Goal: Information Seeking & Learning: Learn about a topic

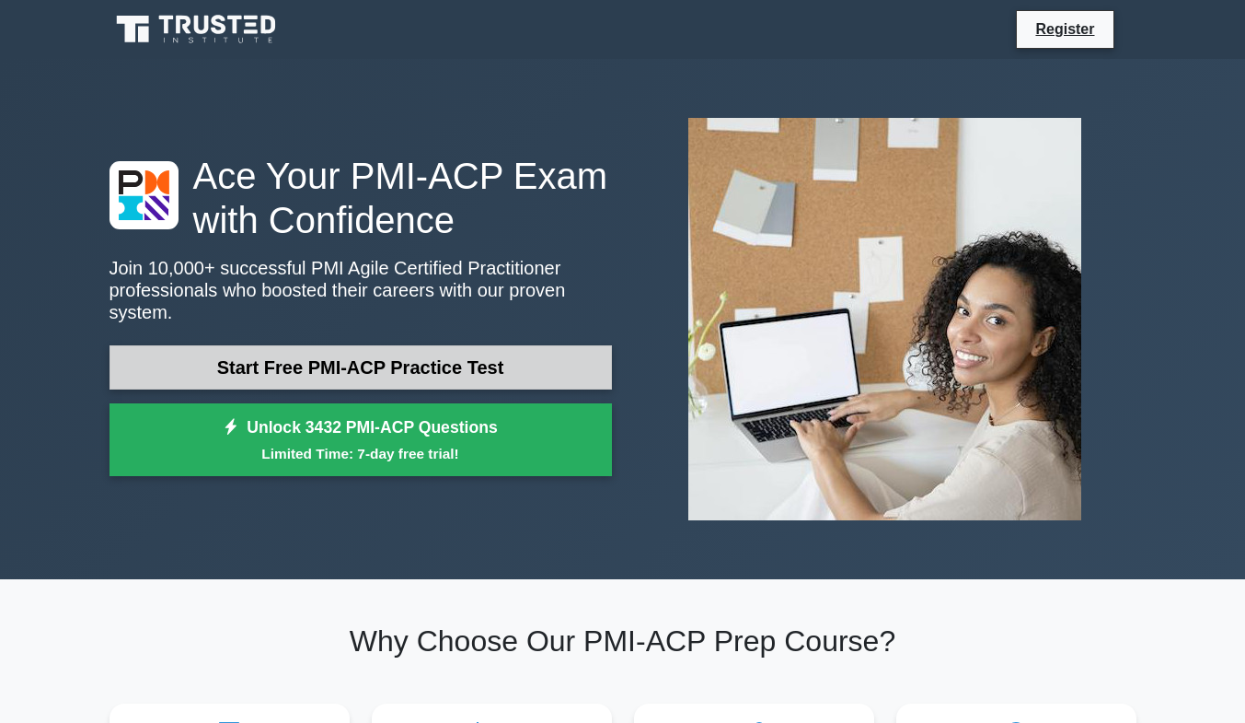
click at [457, 358] on link "Start Free PMI-ACP Practice Test" at bounding box center [361, 367] width 503 height 44
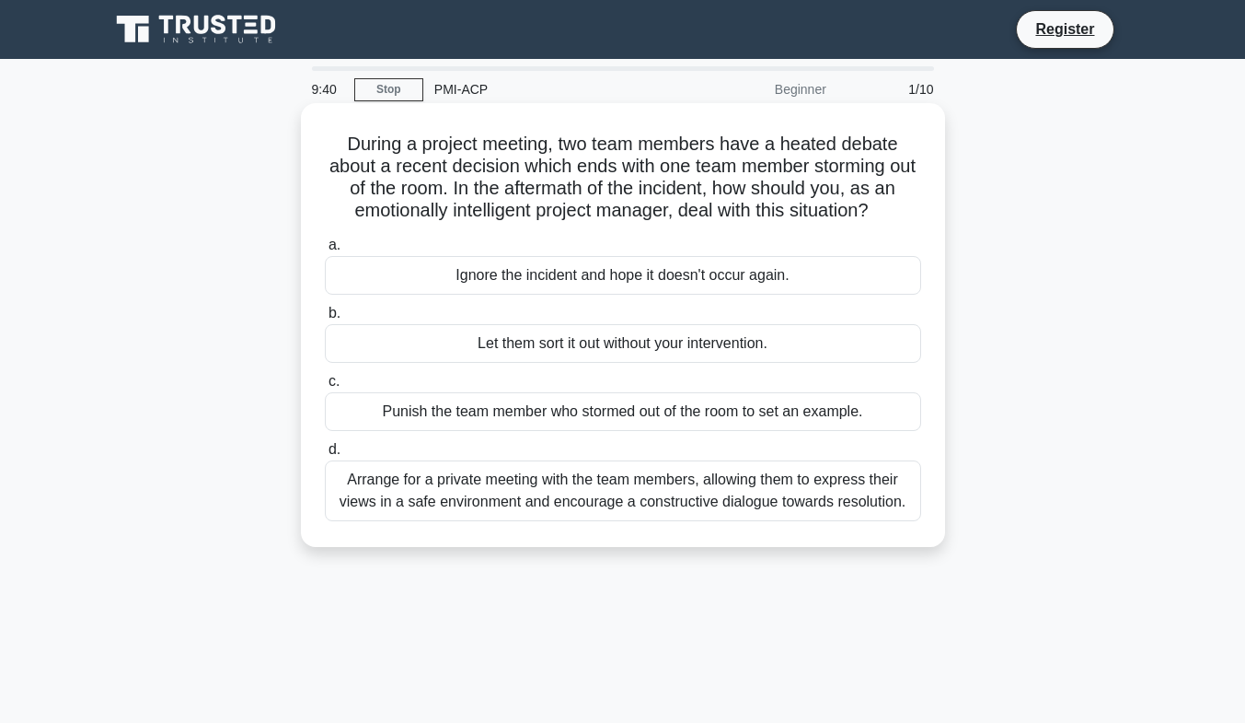
click at [919, 516] on div "d. Arrange for a private meeting with the team members, allowing them to expres…" at bounding box center [623, 479] width 619 height 83
click at [882, 507] on div "Arrange for a private meeting with the team members, allowing them to express t…" at bounding box center [623, 490] width 596 height 61
click at [325, 456] on input "d. Arrange for a private meeting with the team members, allowing them to expres…" at bounding box center [325, 450] width 0 height 12
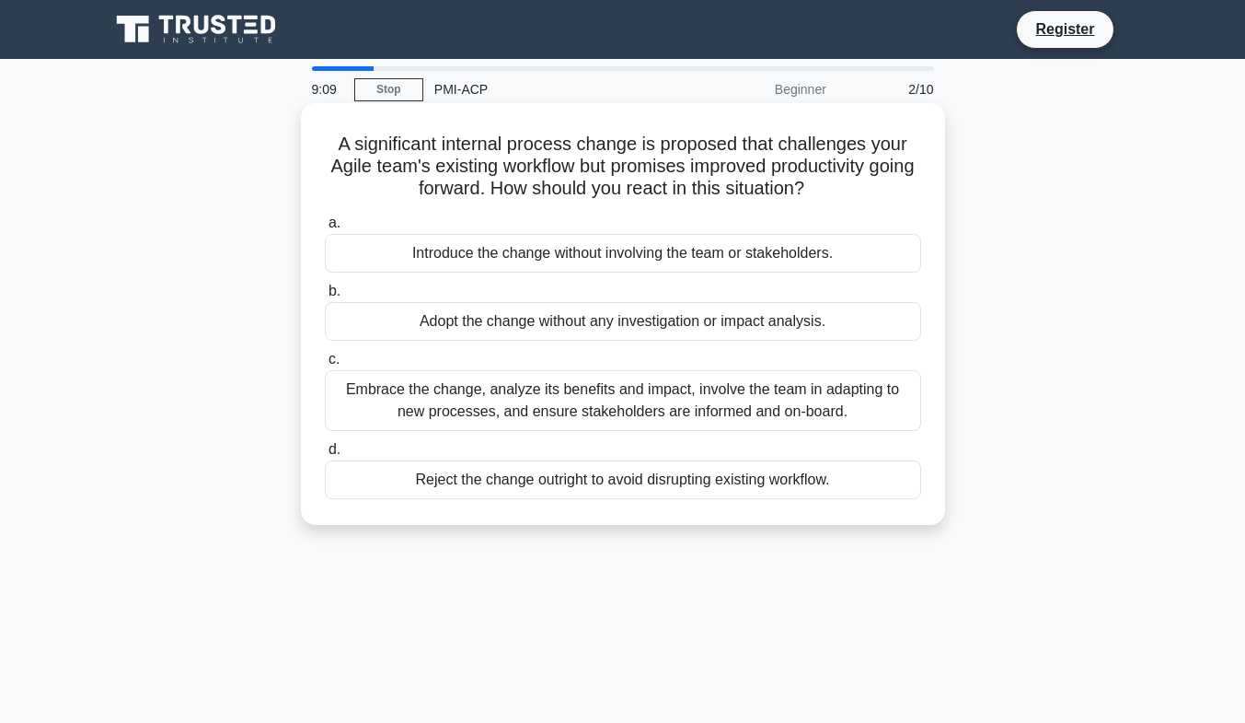
click at [427, 410] on div "Embrace the change, analyze its benefits and impact, involve the team in adapti…" at bounding box center [623, 400] width 596 height 61
click at [325, 365] on input "c. Embrace the change, analyze its benefits and impact, involve the team in ada…" at bounding box center [325, 359] width 0 height 12
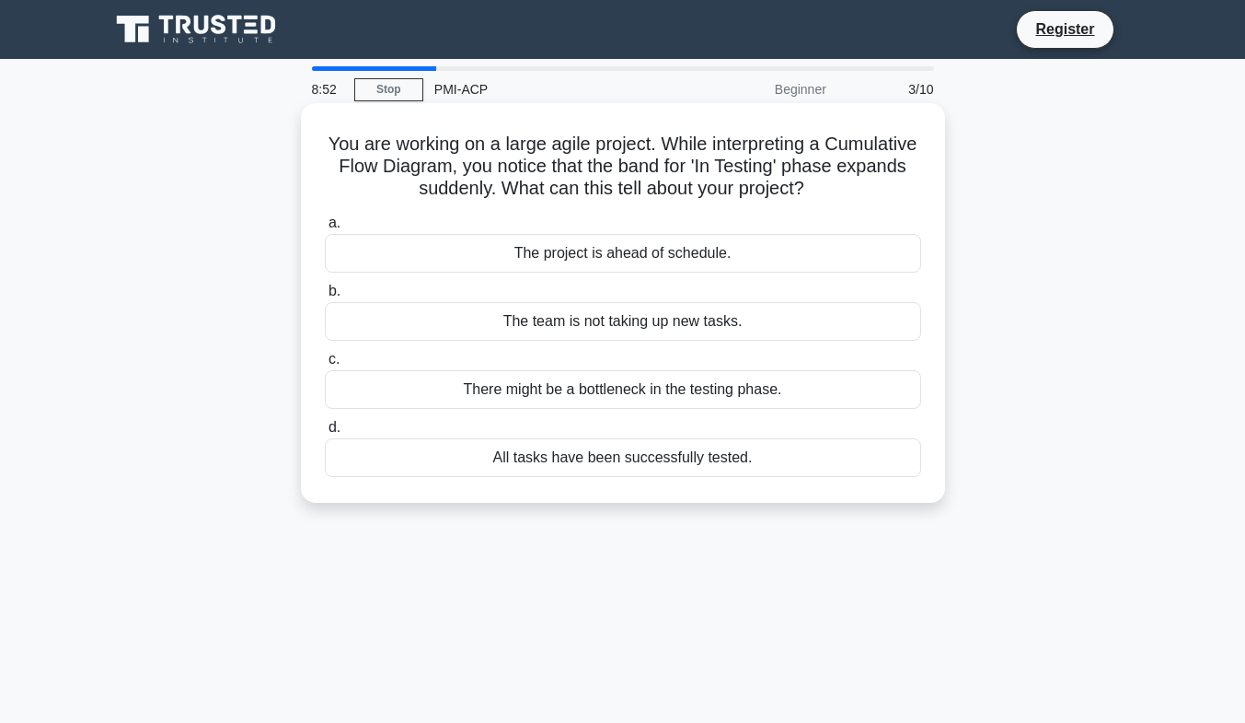
click at [431, 391] on div "There might be a bottleneck in the testing phase." at bounding box center [623, 389] width 596 height 39
click at [325, 365] on input "c. There might be a bottleneck in the testing phase." at bounding box center [325, 359] width 0 height 12
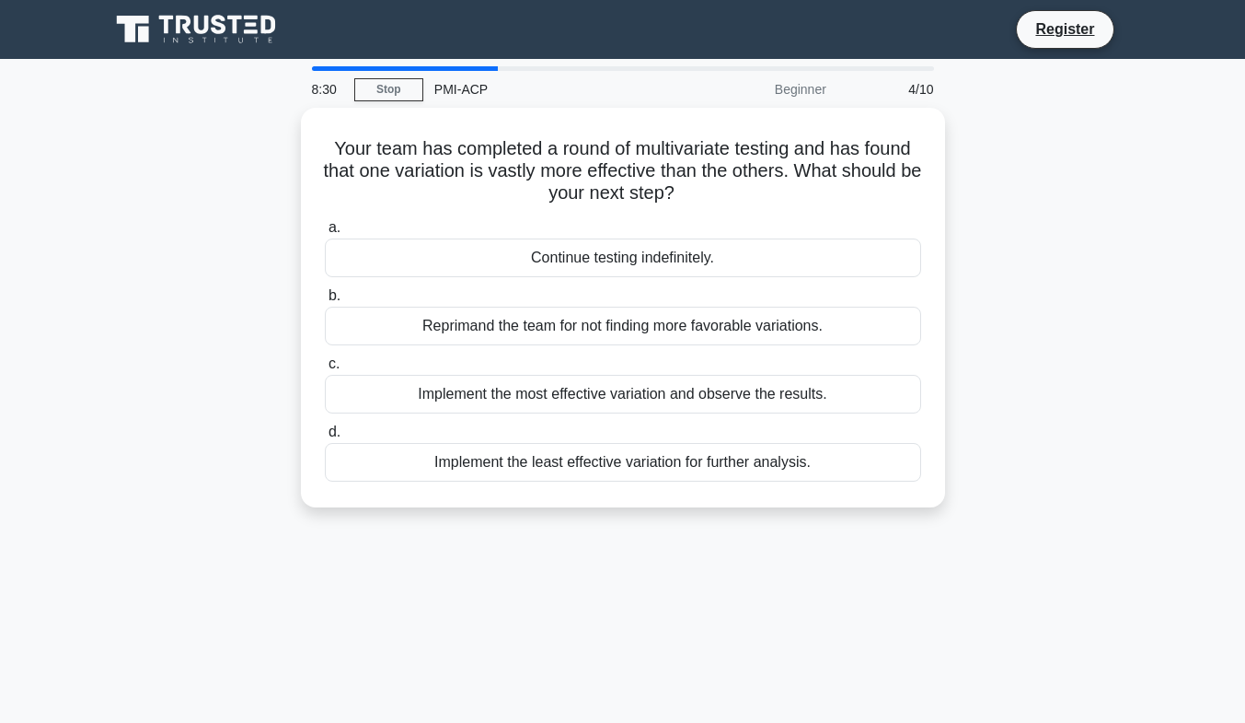
click at [431, 391] on div "Implement the most effective variation and observe the results." at bounding box center [623, 394] width 596 height 39
click at [325, 370] on input "c. Implement the most effective variation and observe the results." at bounding box center [325, 364] width 0 height 12
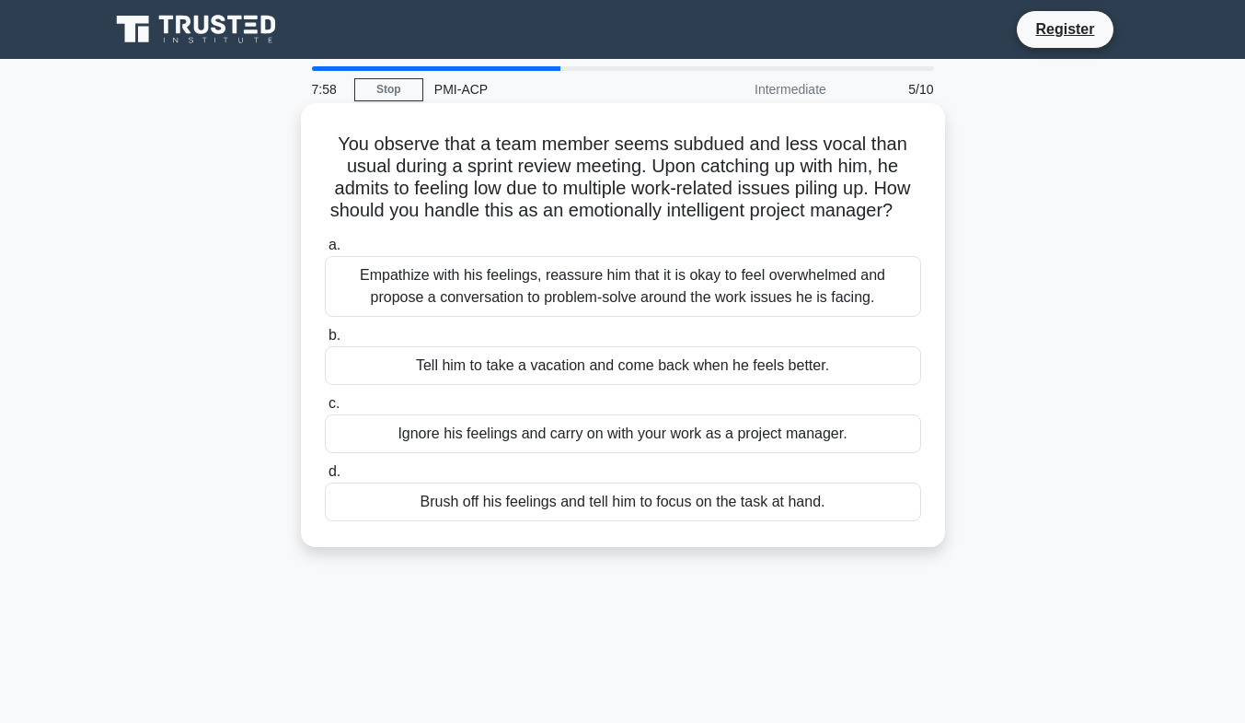
click at [402, 293] on div "Empathize with his feelings, reassure him that it is okay to feel overwhelmed a…" at bounding box center [623, 286] width 596 height 61
click at [325, 251] on input "a. Empathize with his feelings, reassure him that it is okay to feel overwhelme…" at bounding box center [325, 245] width 0 height 12
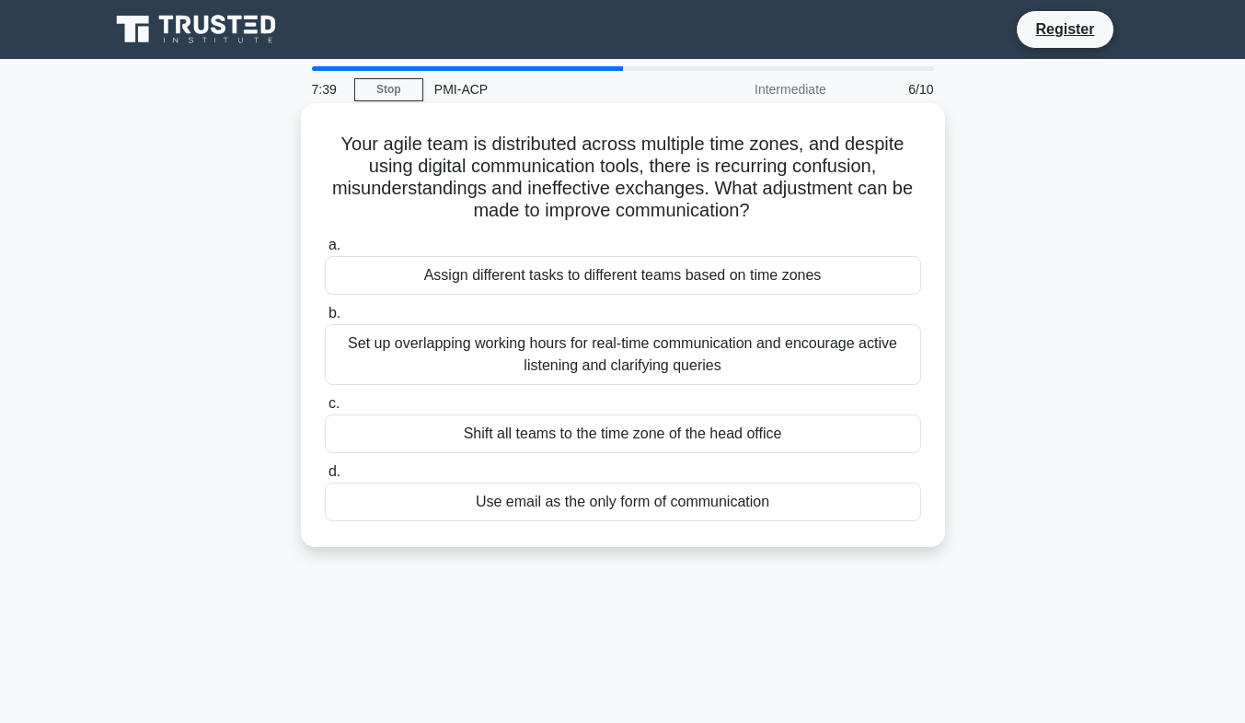
click at [398, 353] on div "Set up overlapping working hours for real-time communication and encourage acti…" at bounding box center [623, 354] width 596 height 61
click at [325, 319] on input "b. Set up overlapping working hours for real-time communication and encourage a…" at bounding box center [325, 313] width 0 height 12
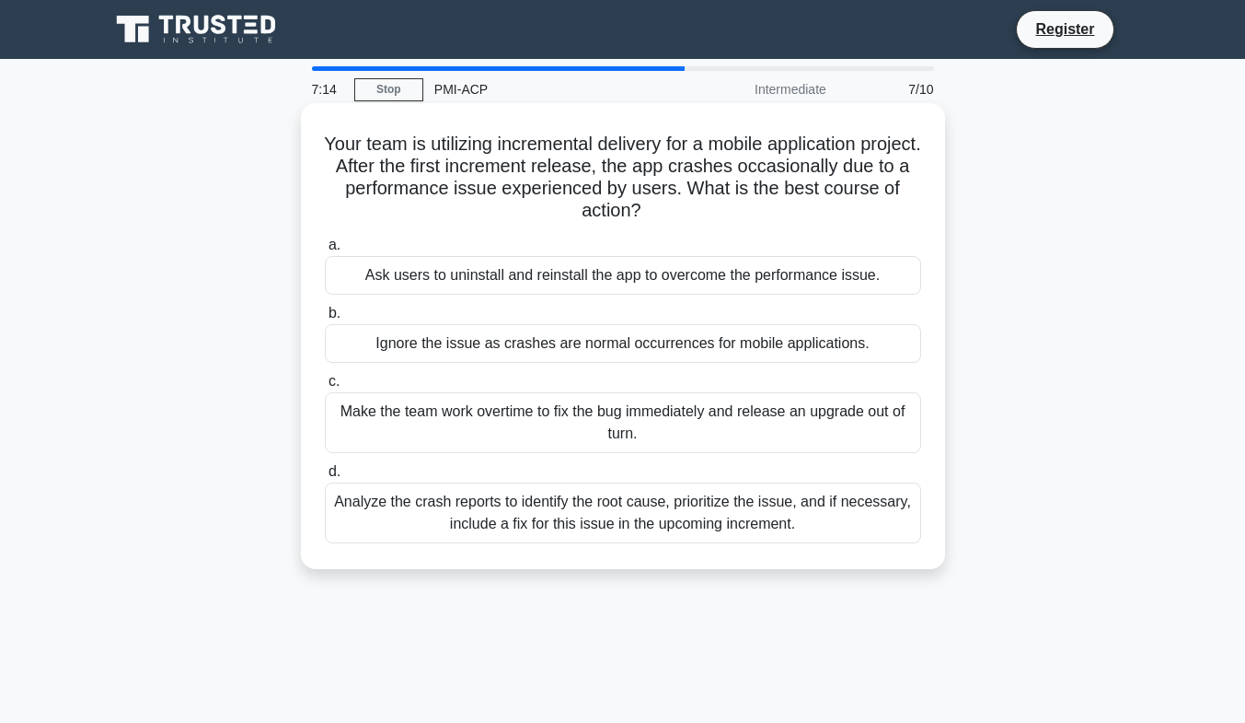
click at [418, 518] on div "Analyze the crash reports to identify the root cause, prioritize the issue, and…" at bounding box center [623, 512] width 596 height 61
click at [325, 478] on input "d. Analyze the crash reports to identify the root cause, prioritize the issue, …" at bounding box center [325, 472] width 0 height 12
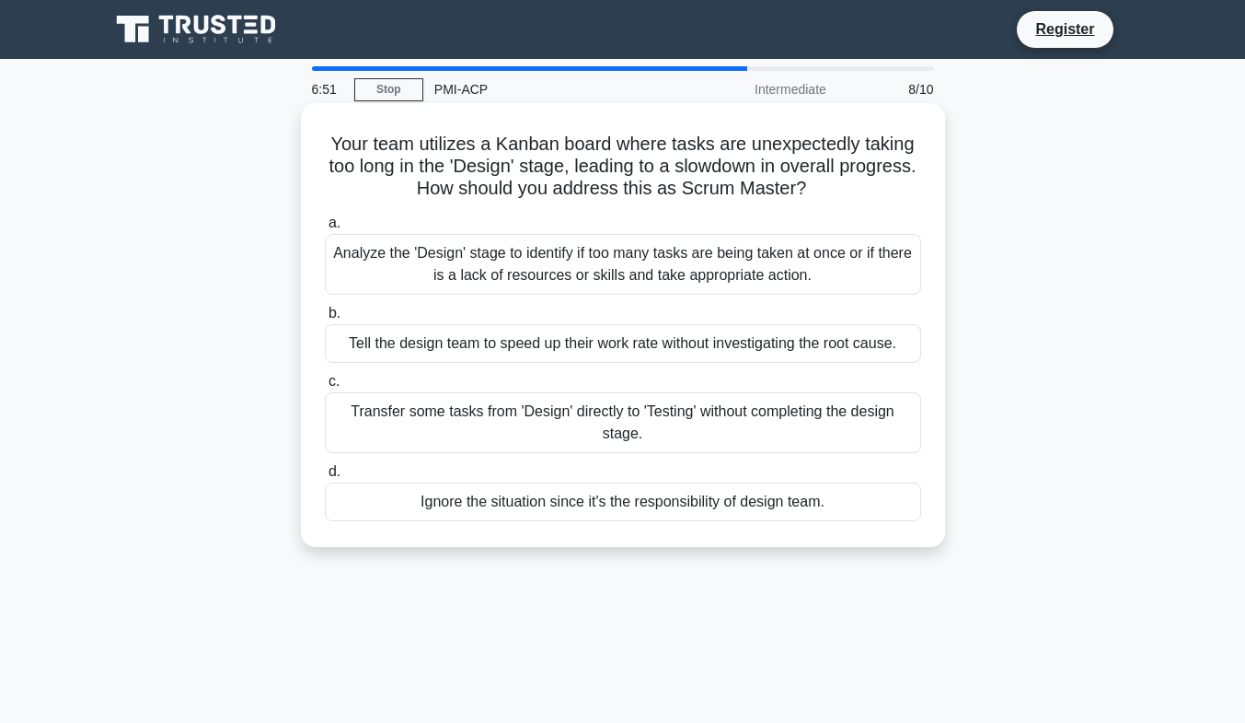
click at [492, 272] on div "Analyze the 'Design' stage to identify if too many tasks are being taken at onc…" at bounding box center [623, 264] width 596 height 61
click at [325, 229] on input "a. Analyze the 'Design' stage to identify if too many tasks are being taken at …" at bounding box center [325, 223] width 0 height 12
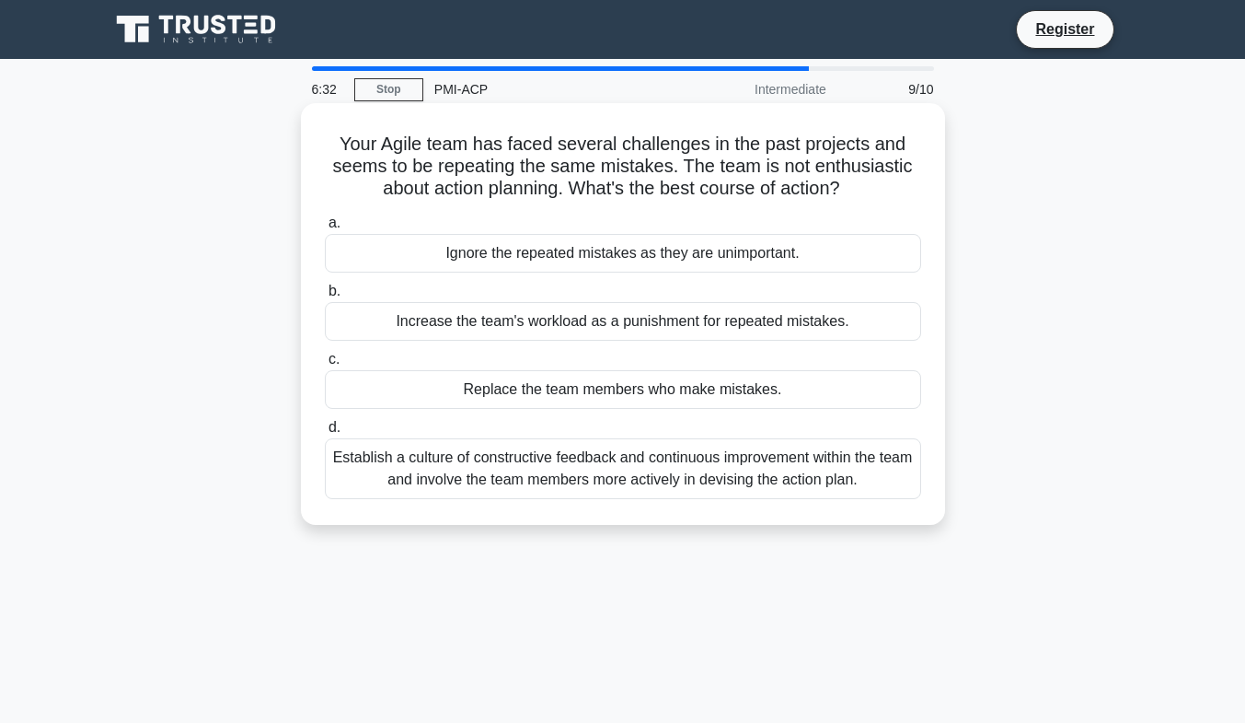
click at [652, 455] on div "Establish a culture of constructive feedback and continuous improvement within …" at bounding box center [623, 468] width 596 height 61
click at [325, 434] on input "d. Establish a culture of constructive feedback and continuous improvement with…" at bounding box center [325, 428] width 0 height 12
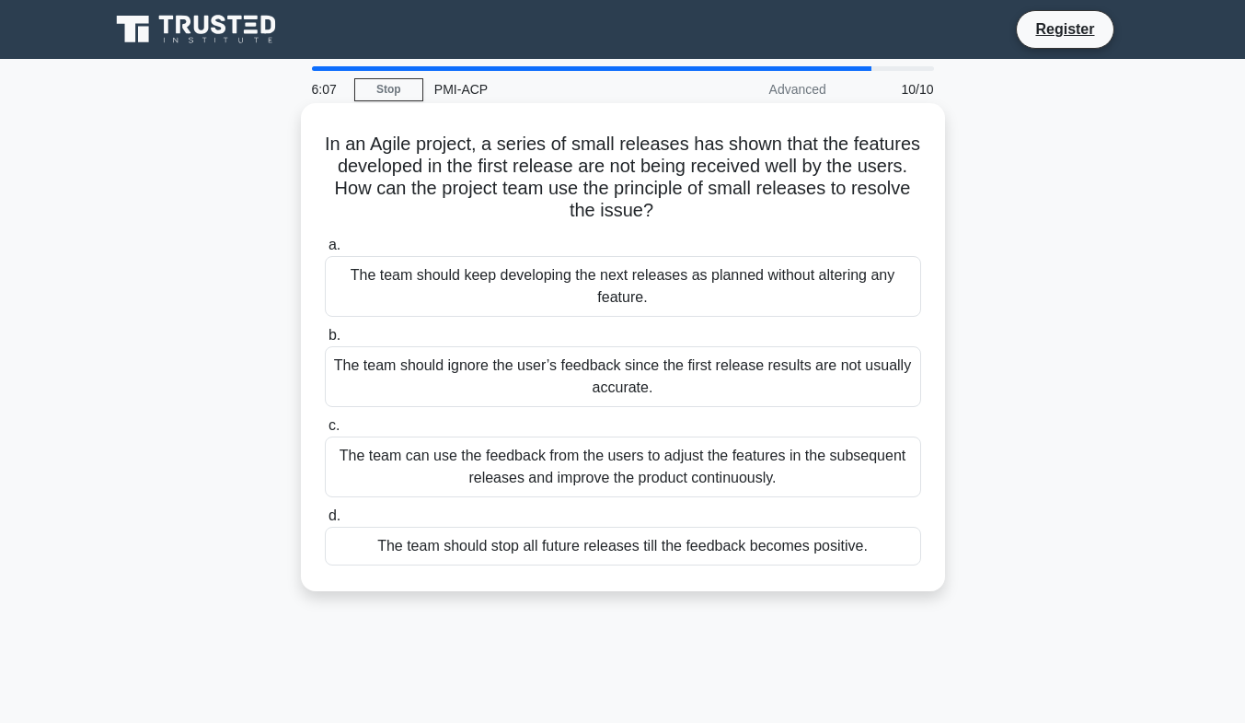
drag, startPoint x: 652, startPoint y: 455, endPoint x: 628, endPoint y: 468, distance: 27.2
click at [628, 468] on div "The team can use the feedback from the users to adjust the features in the subs…" at bounding box center [623, 466] width 596 height 61
click at [437, 469] on div "The team can use the feedback from the users to adjust the features in the subs…" at bounding box center [623, 466] width 596 height 61
click at [325, 432] on input "c. The team can use the feedback from the users to adjust the features in the s…" at bounding box center [325, 426] width 0 height 12
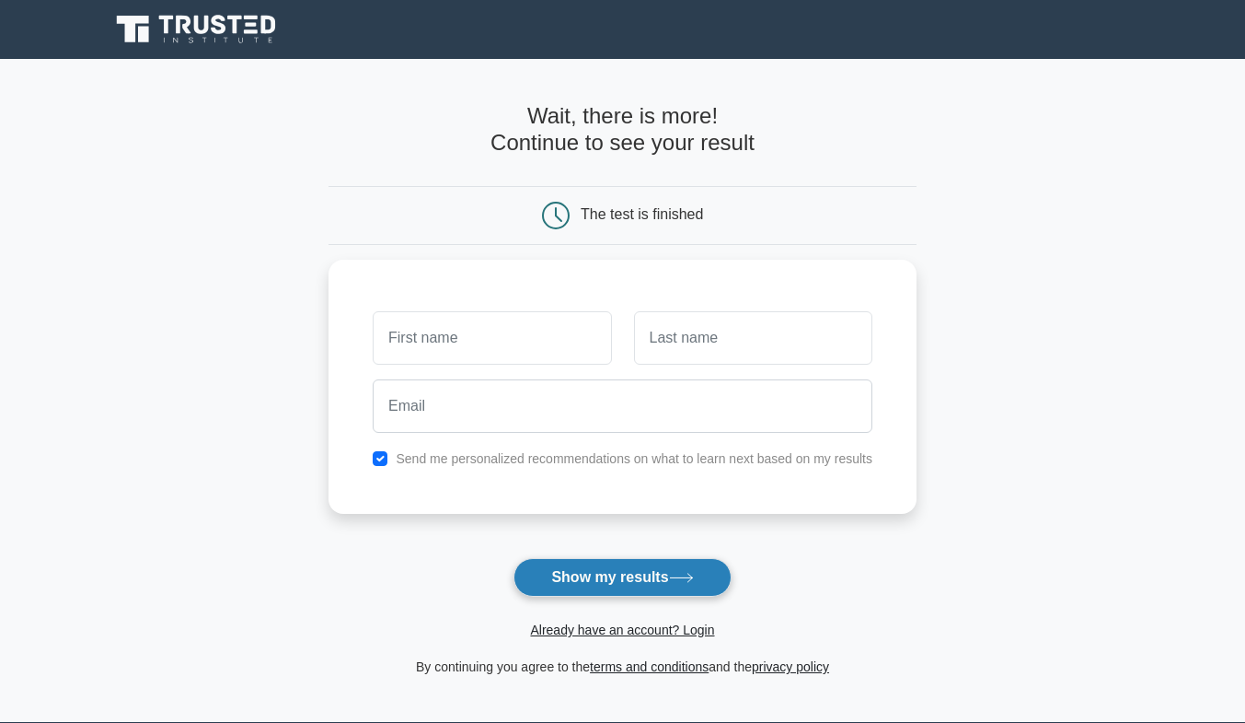
click at [607, 564] on button "Show my results" at bounding box center [622, 577] width 217 height 39
type input "[PERSON_NAME]"
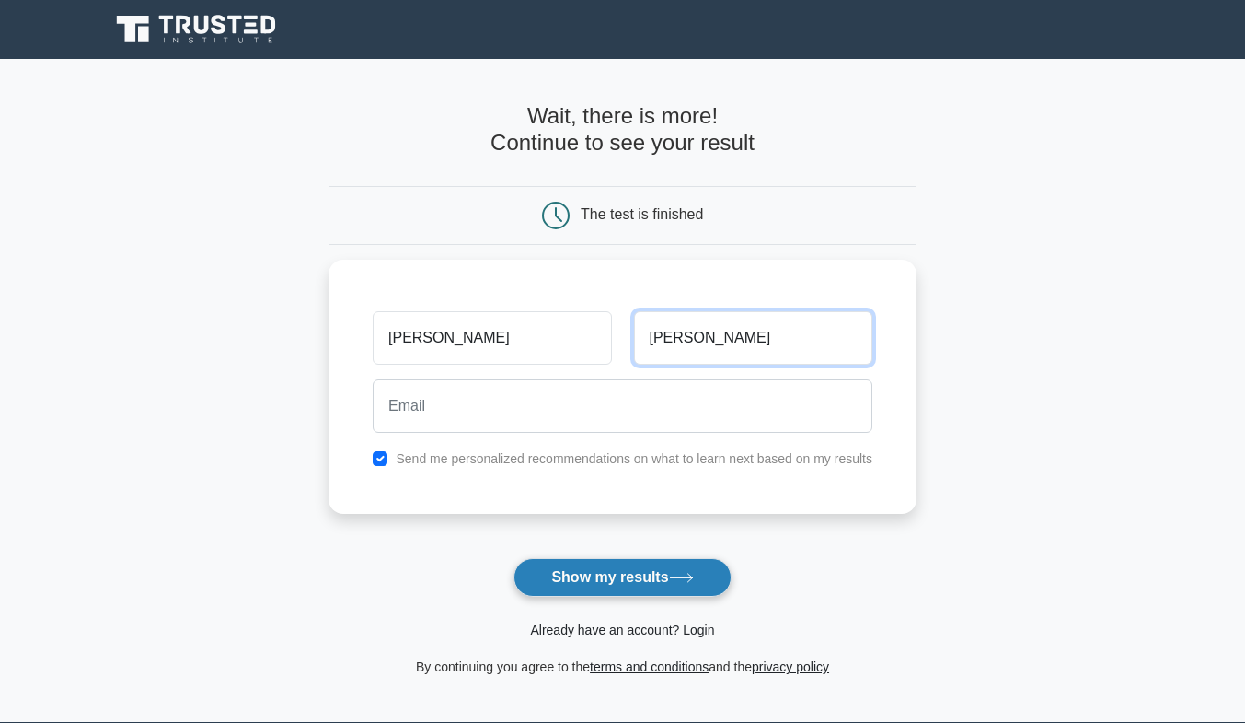
type input "Osborne"
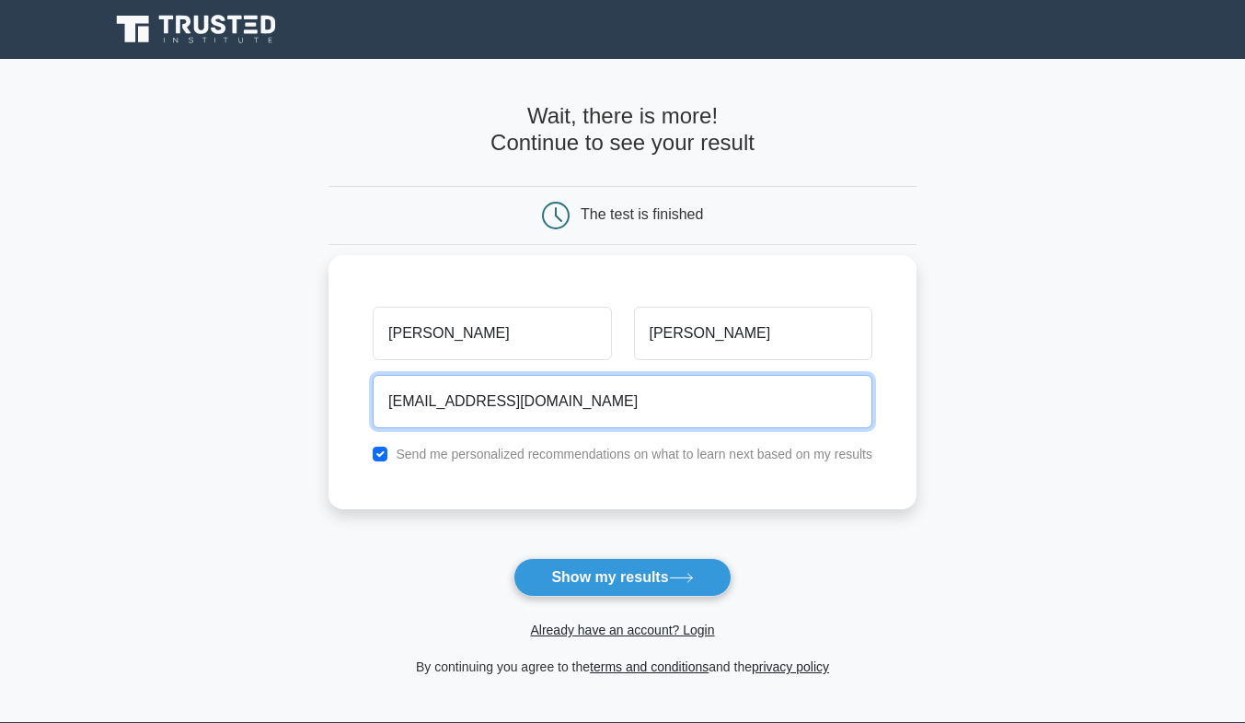
click at [409, 402] on input "ctaaraosborne@gmail.com" at bounding box center [623, 401] width 500 height 53
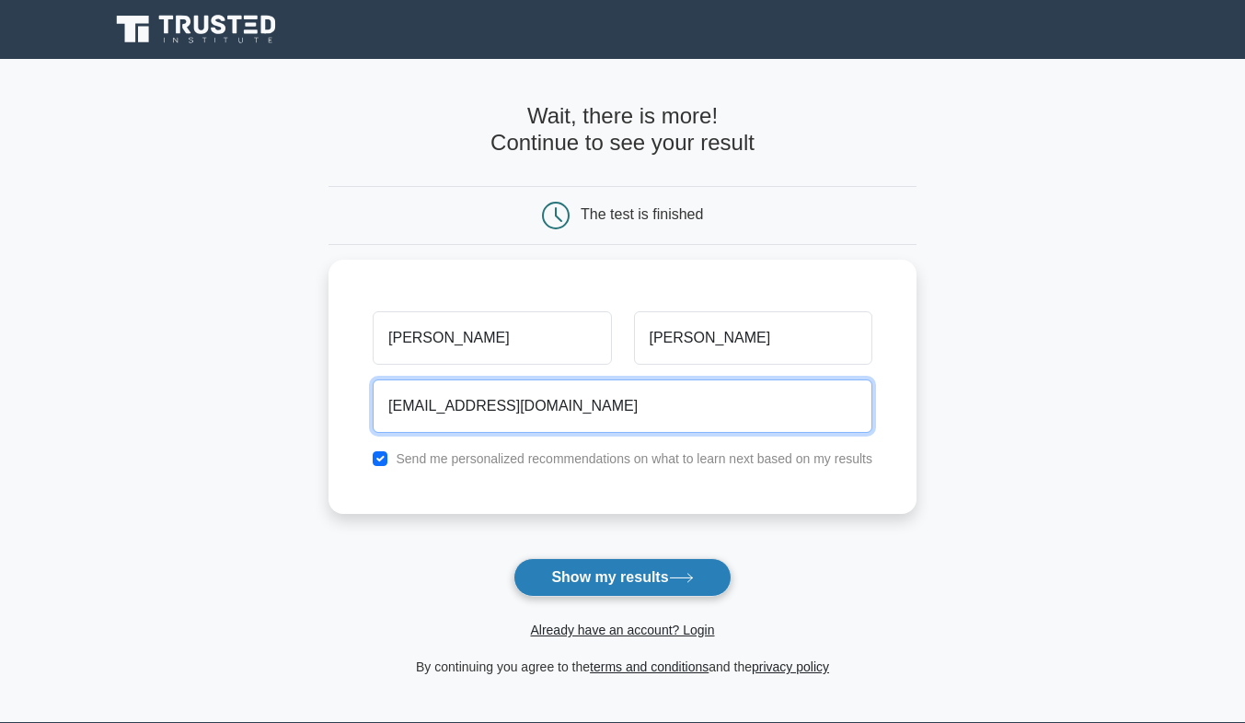
type input "ctaraosborne@gmail.com"
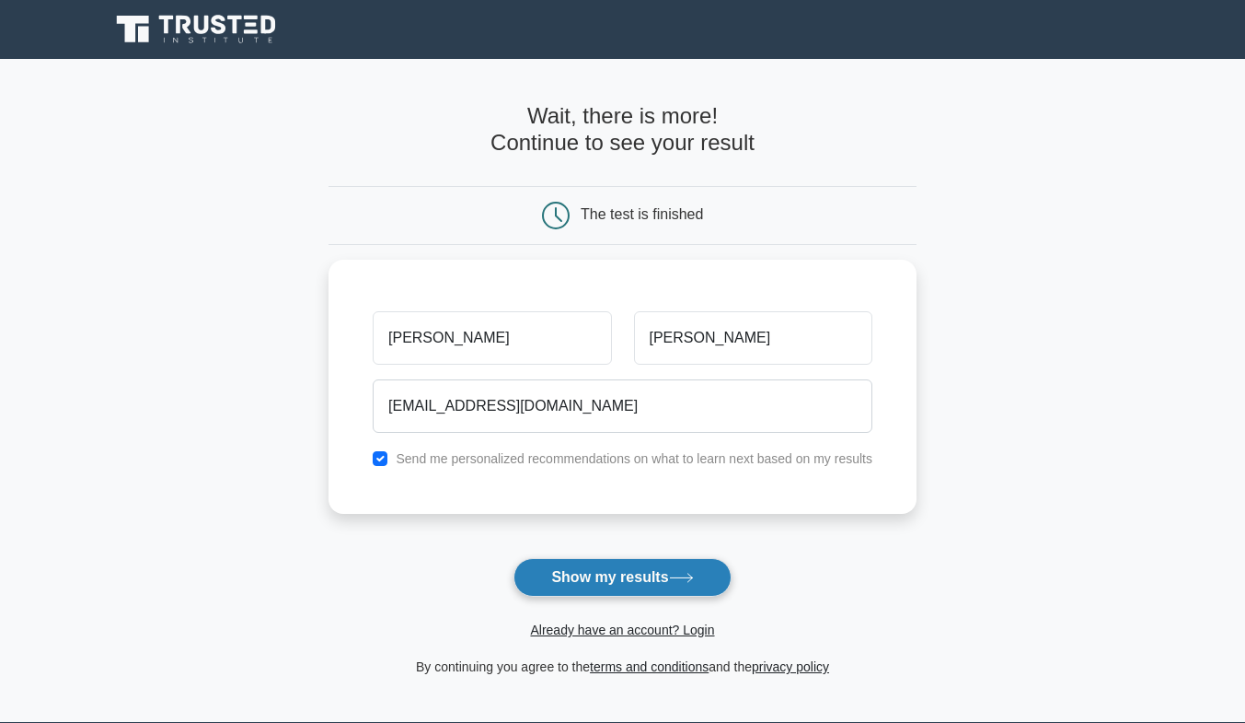
click at [619, 583] on button "Show my results" at bounding box center [622, 577] width 217 height 39
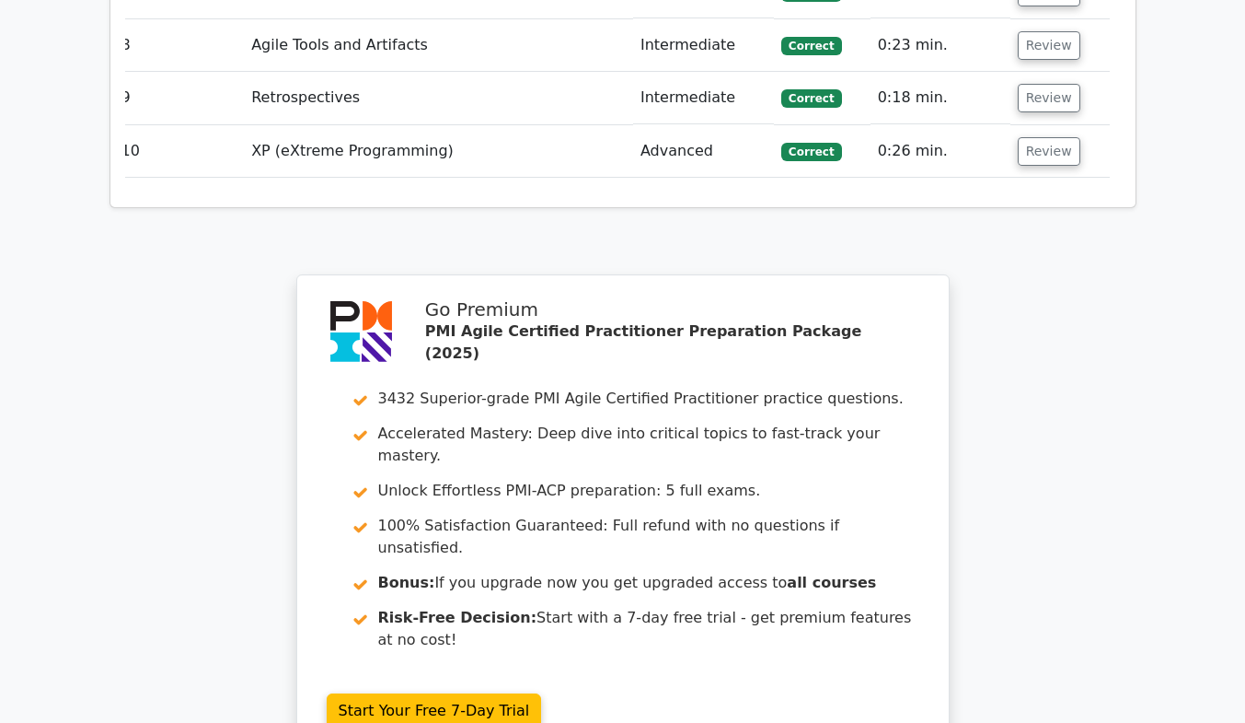
scroll to position [3052, 0]
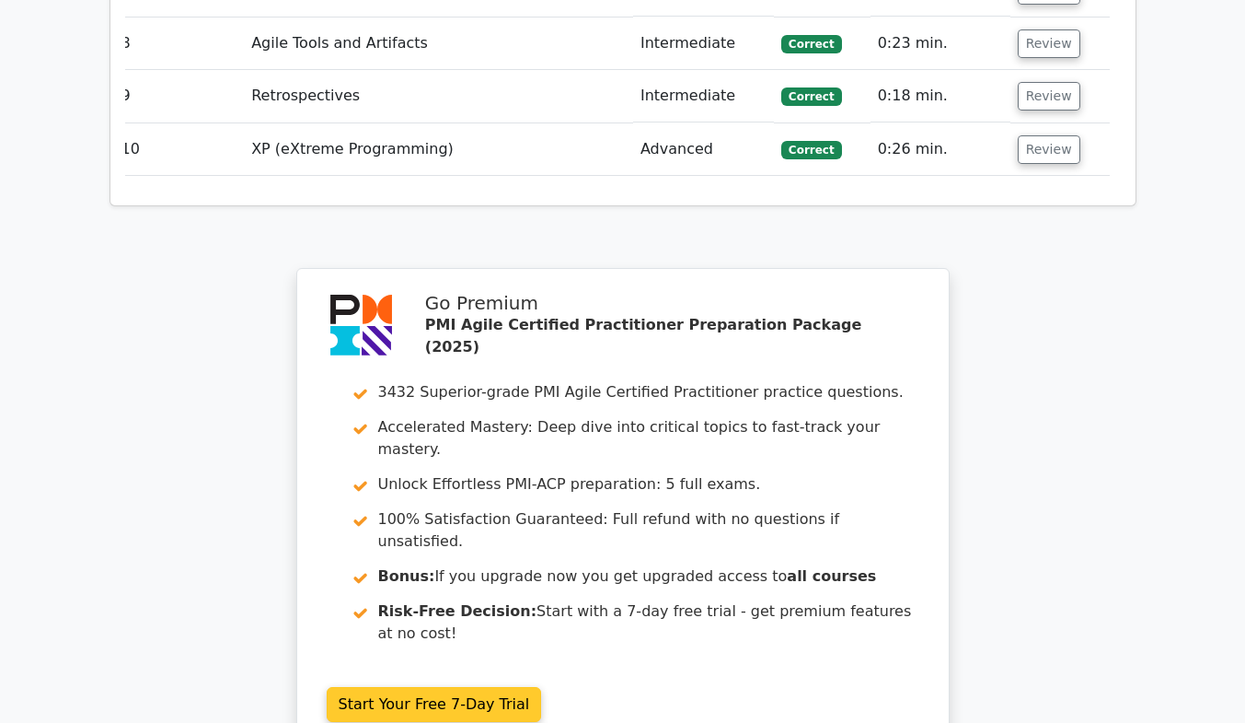
click at [444, 687] on link "Start Your Free 7-Day Trial" at bounding box center [434, 704] width 215 height 35
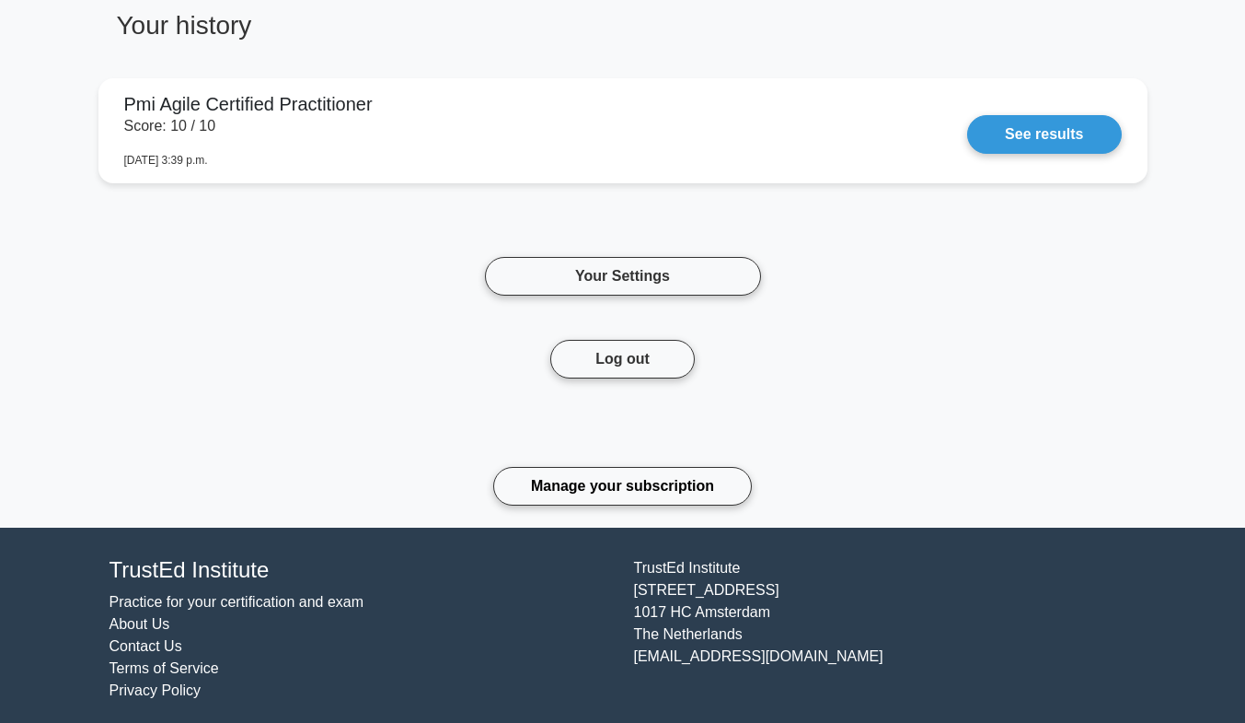
scroll to position [847, 0]
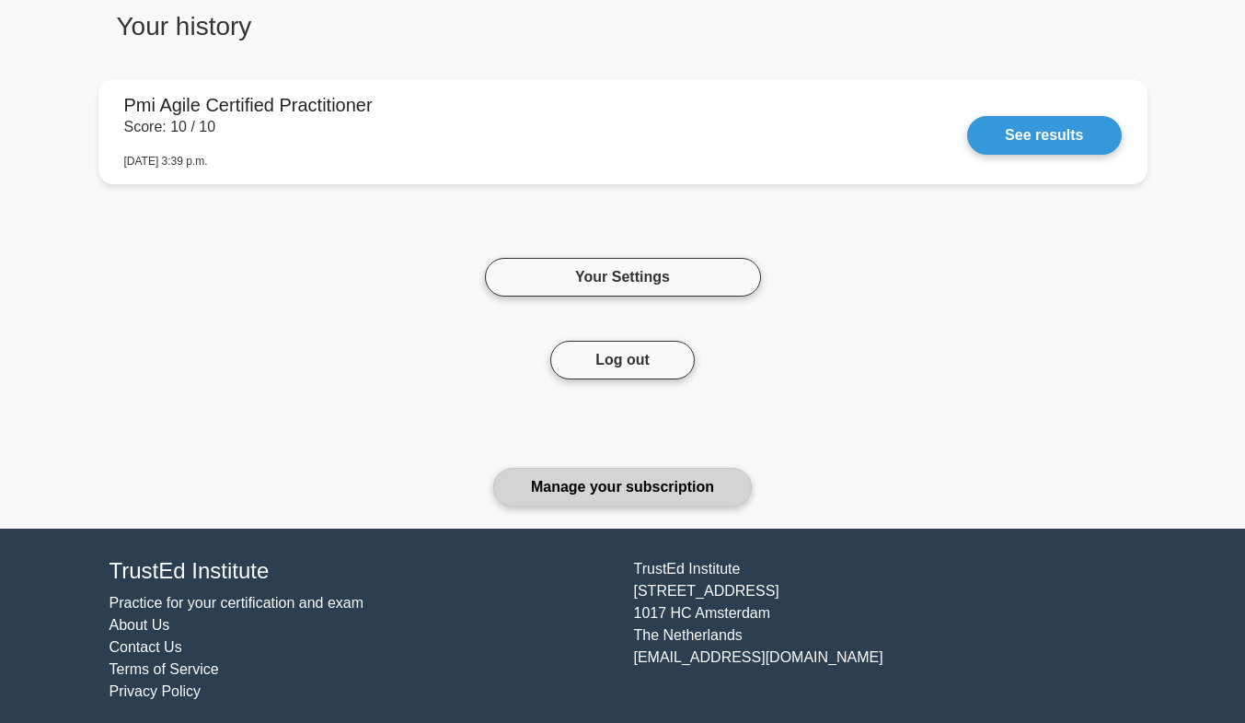
click at [652, 491] on link "Manage your subscription" at bounding box center [622, 487] width 259 height 39
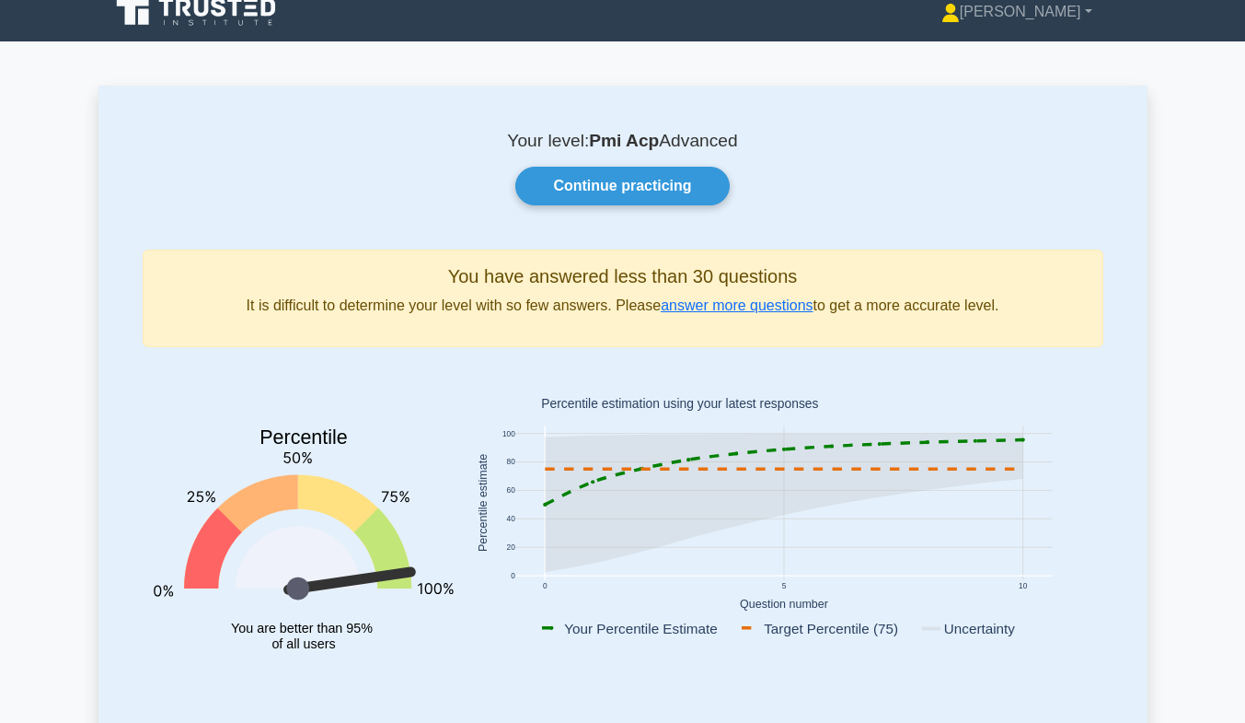
scroll to position [0, 0]
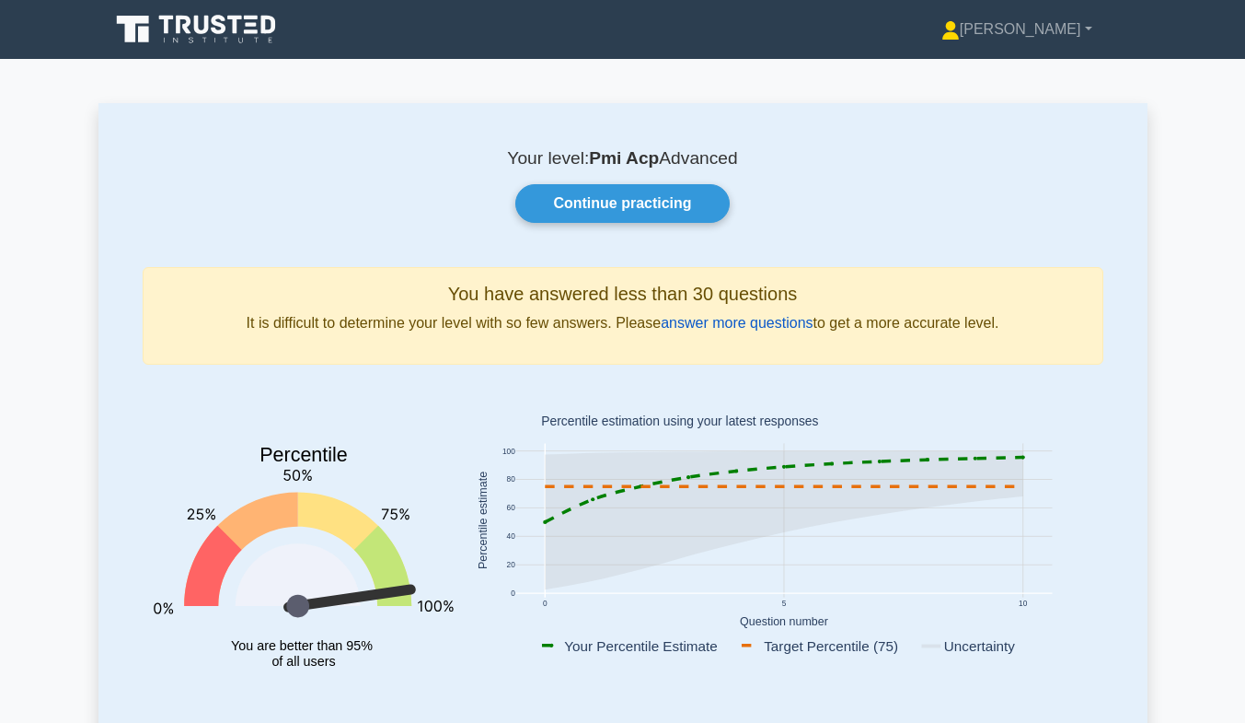
click at [729, 328] on link "answer more questions" at bounding box center [737, 323] width 152 height 16
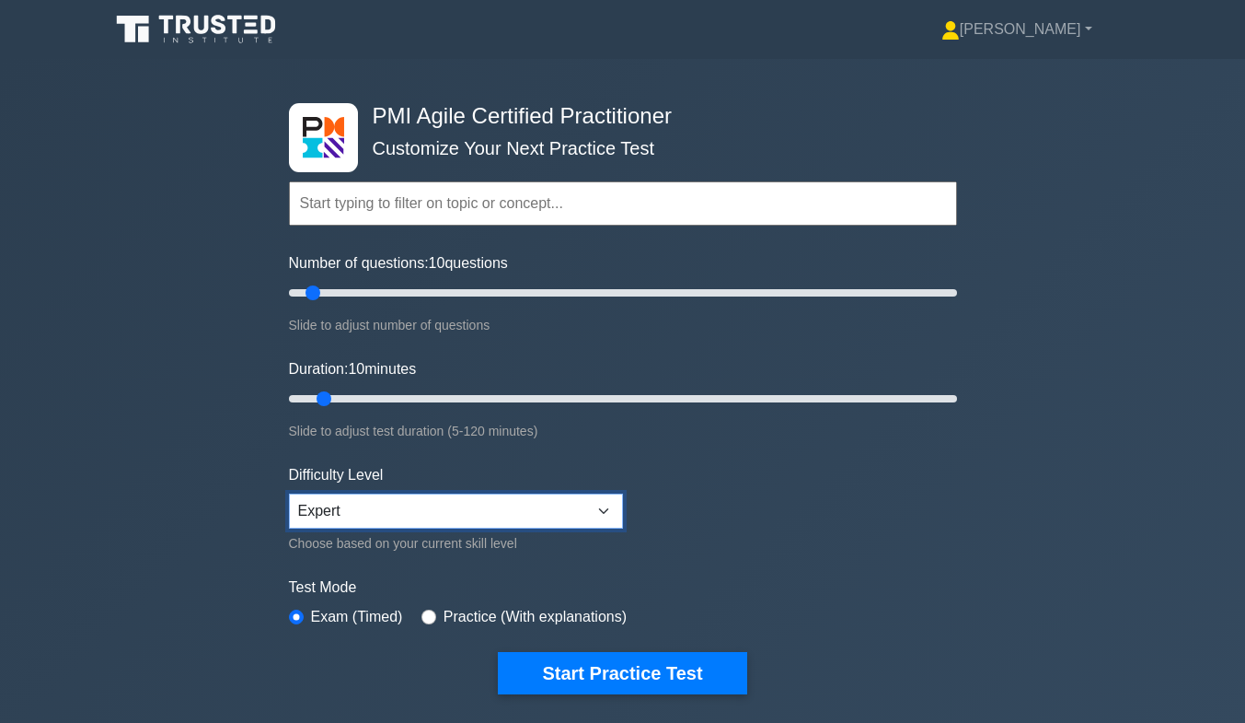
click at [473, 511] on select "Beginner Intermediate Expert" at bounding box center [456, 510] width 334 height 35
click at [796, 546] on form "Topics Agile Principles and Mindsets Effective Stakeholder Engagement Value-Dri…" at bounding box center [623, 409] width 668 height 569
click at [425, 617] on input "radio" at bounding box center [429, 616] width 15 height 15
radio input "true"
drag, startPoint x: 312, startPoint y: 295, endPoint x: 451, endPoint y: 305, distance: 139.3
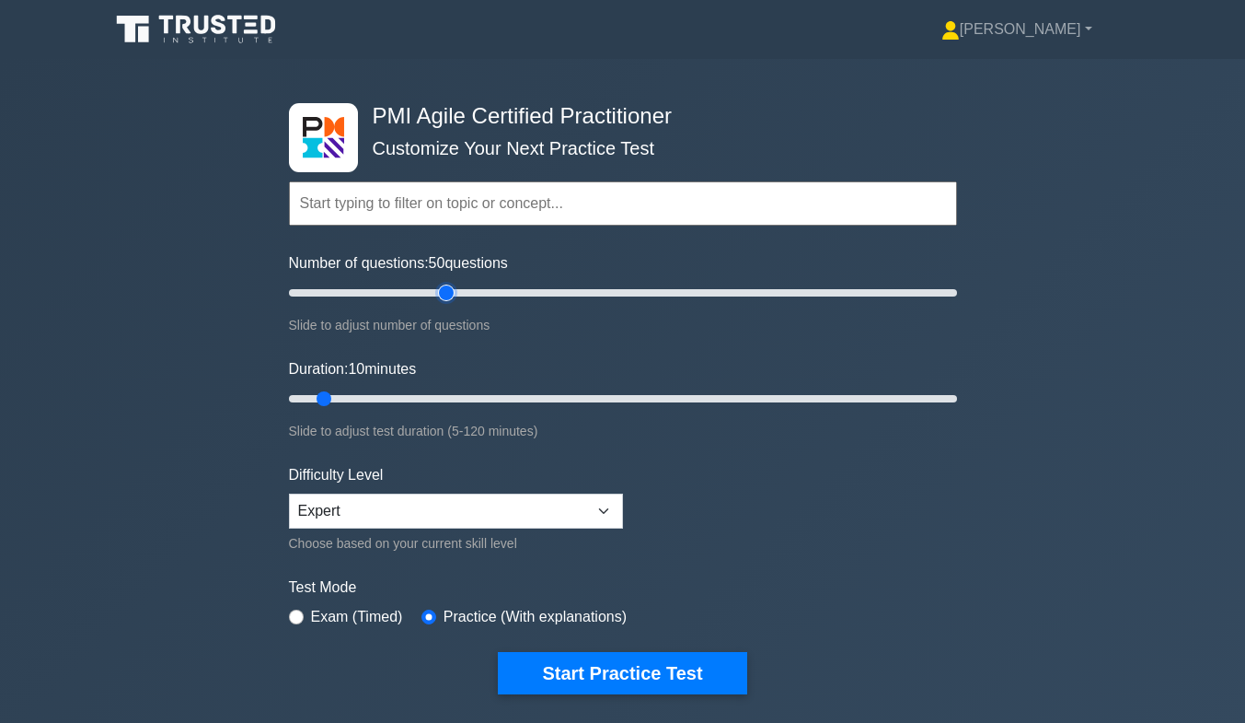
type input "50"
click at [451, 304] on input "Number of questions: 50 questions" at bounding box center [623, 293] width 668 height 22
drag, startPoint x: 318, startPoint y: 397, endPoint x: 609, endPoint y: 438, distance: 294.7
type input "60"
click at [609, 410] on input "Duration: 60 minutes" at bounding box center [623, 398] width 668 height 22
